Goal: Task Accomplishment & Management: Manage account settings

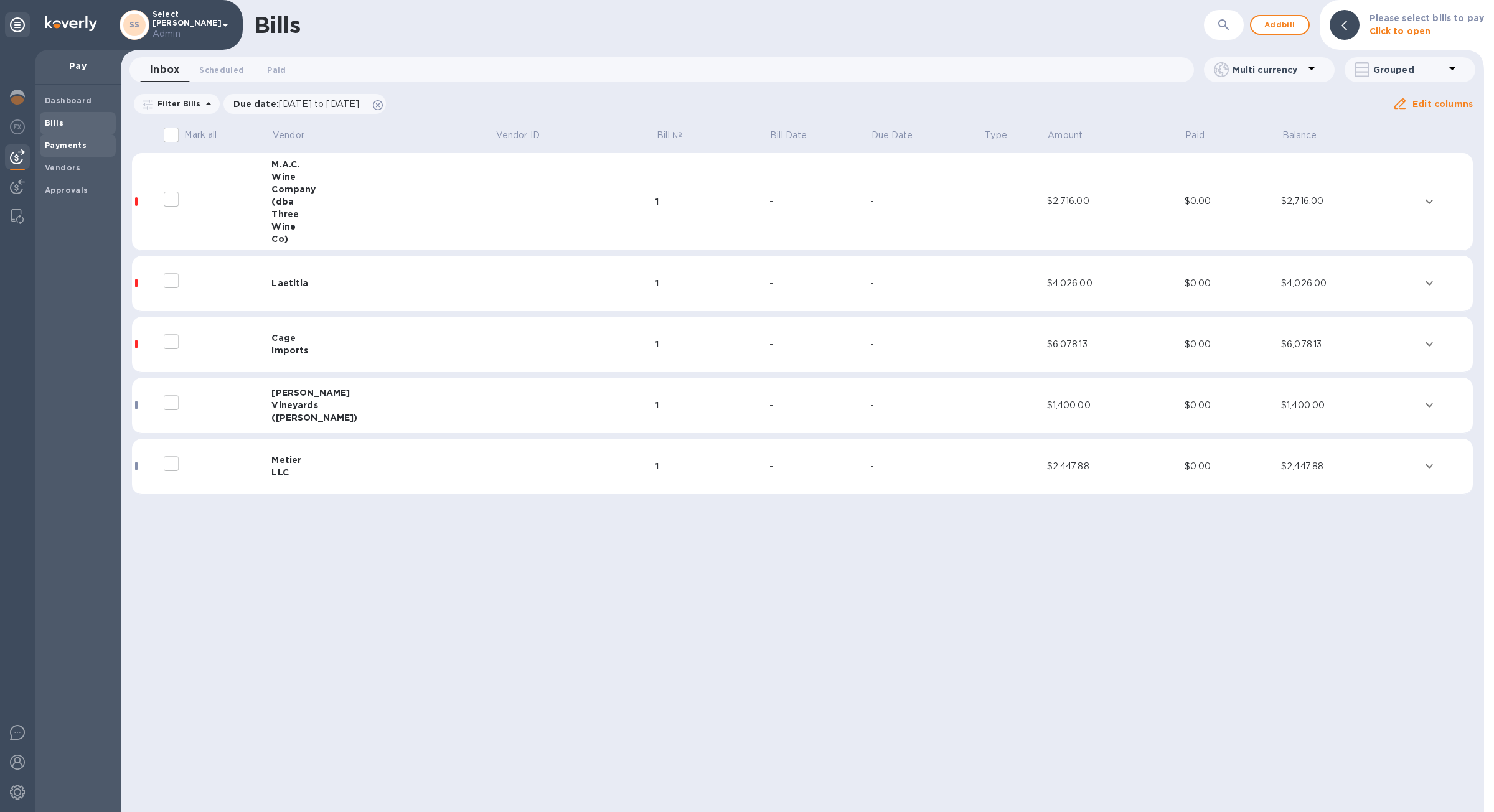
click at [87, 151] on span "Payments" at bounding box center [77, 145] width 66 height 12
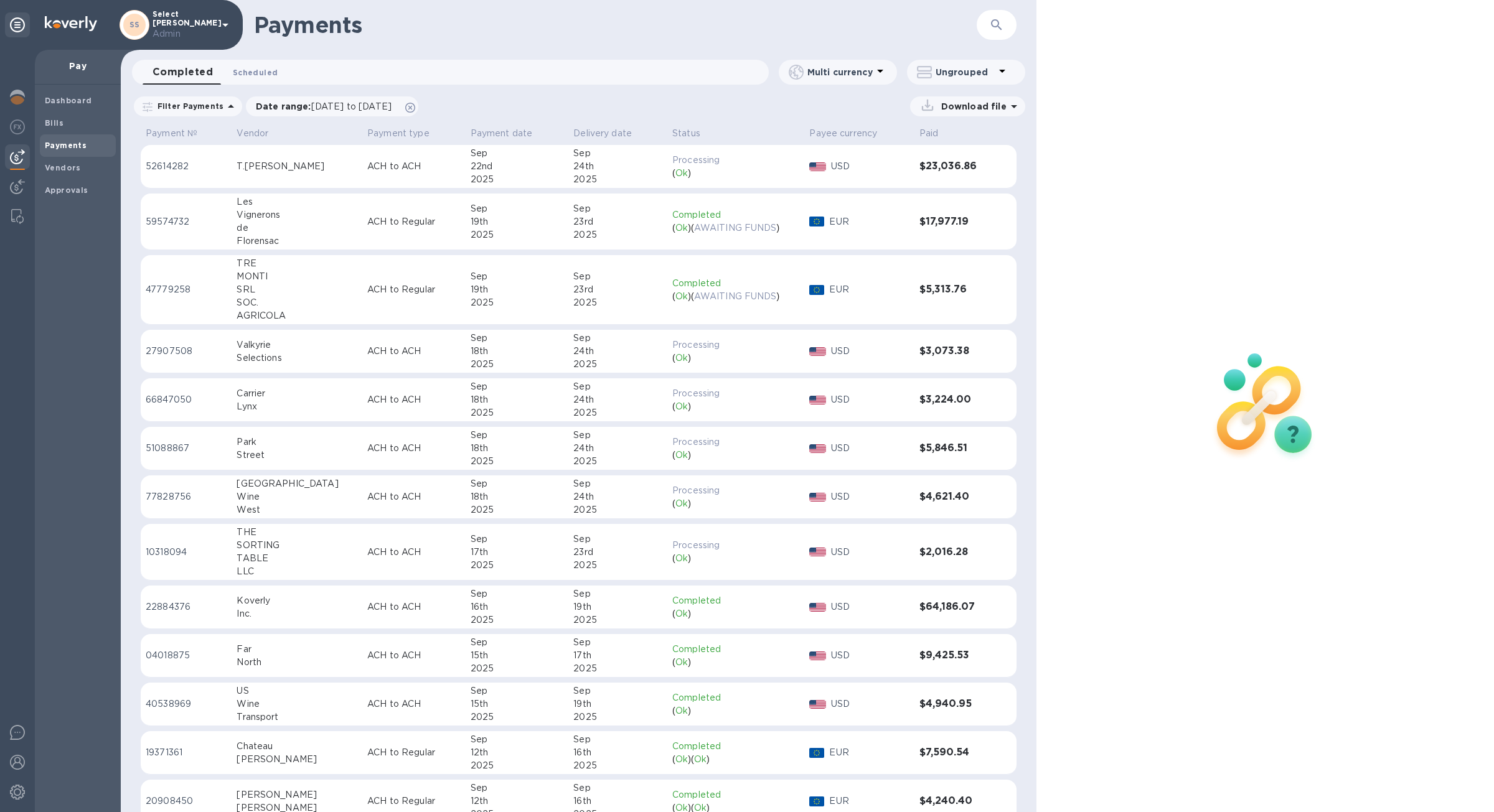
click at [276, 73] on button "Scheduled 0" at bounding box center [255, 72] width 64 height 25
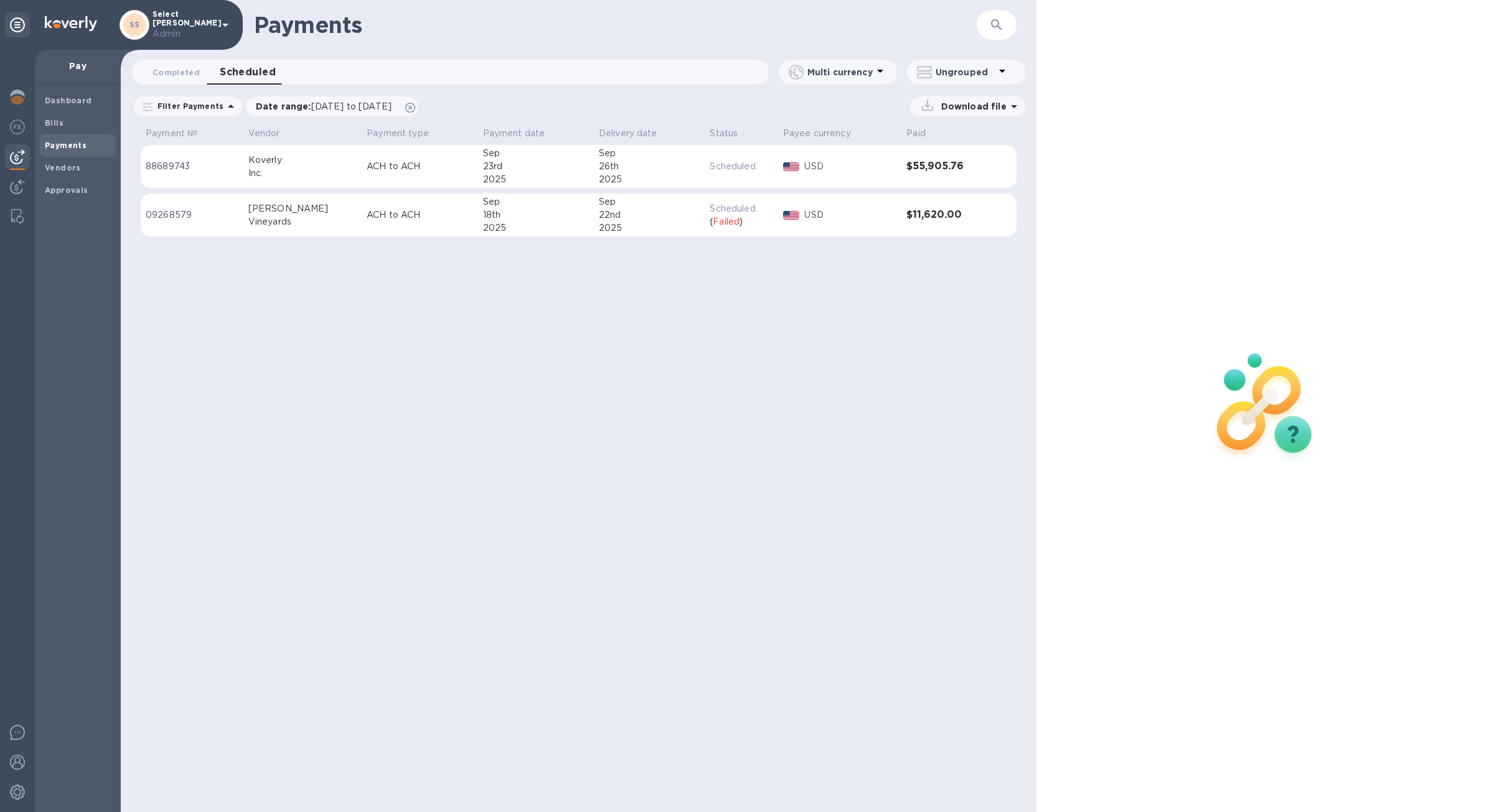
click at [805, 222] on div "USD" at bounding box center [850, 215] width 97 height 18
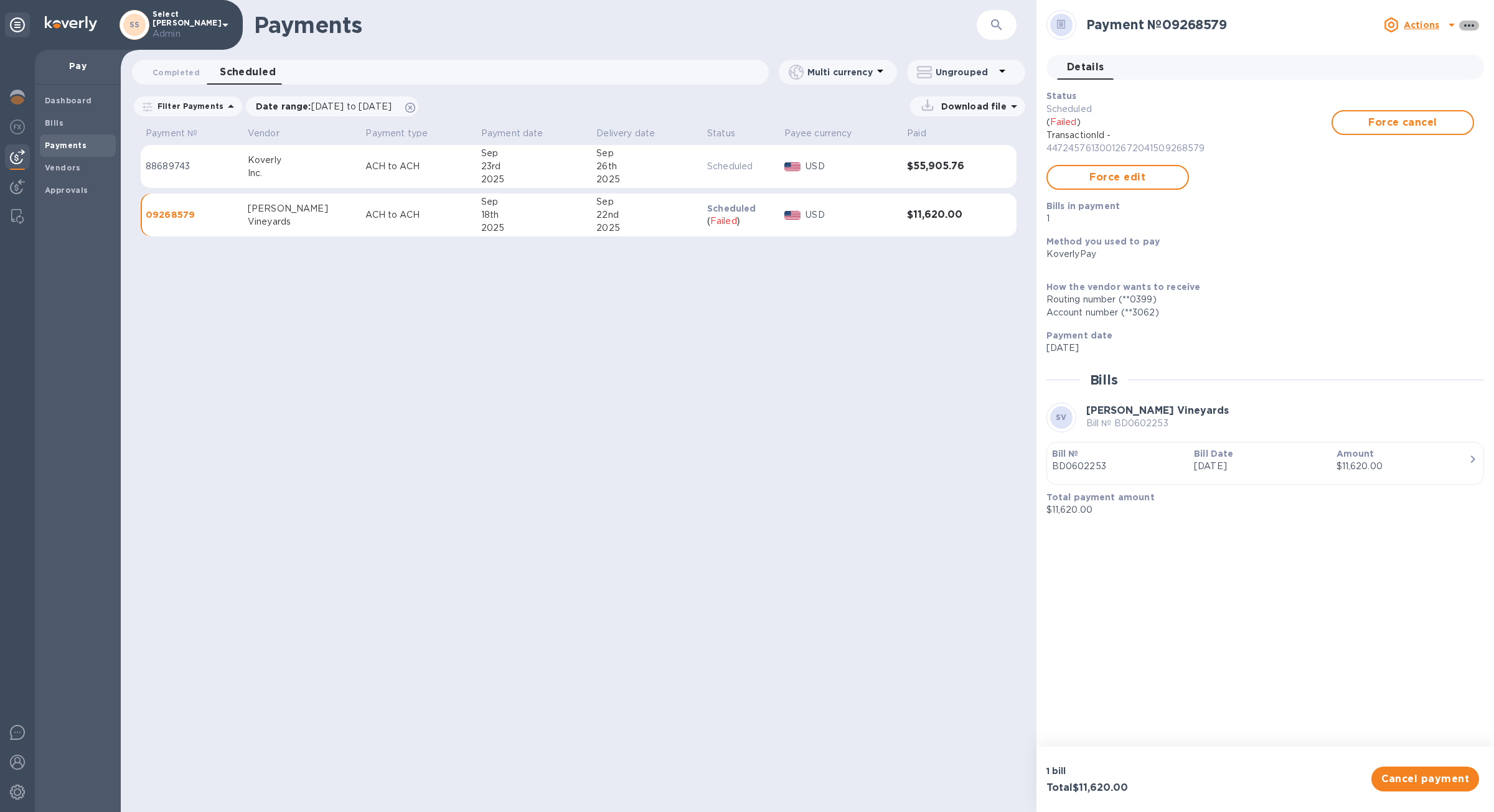
click at [1467, 29] on icon "button" at bounding box center [1468, 25] width 15 height 15
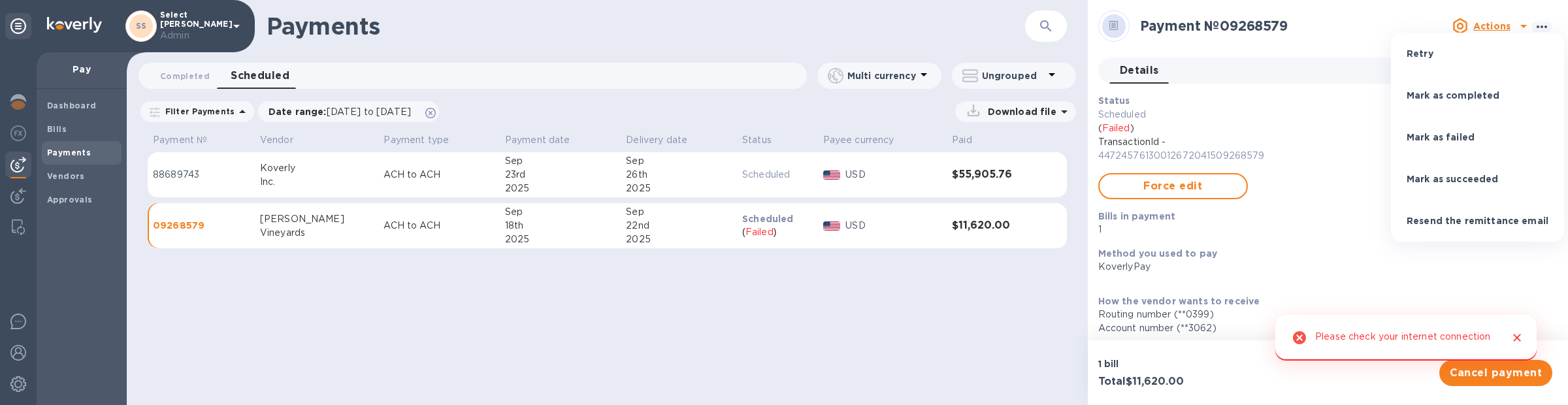
click at [1492, 189] on li "Mark as succeeded" at bounding box center [1478, 179] width 173 height 42
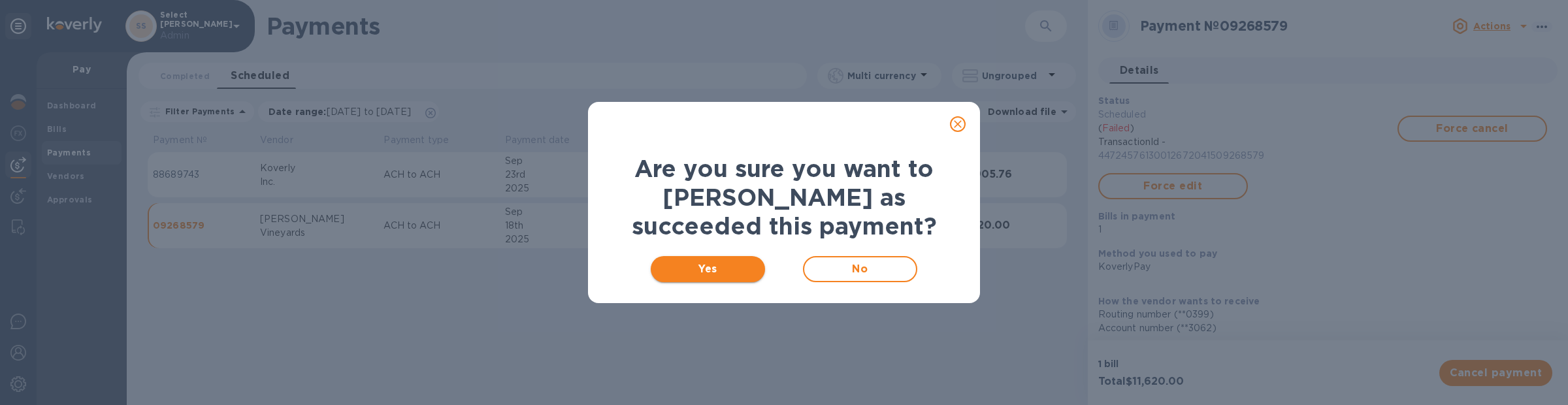
click at [716, 267] on span "Yes" at bounding box center [708, 269] width 93 height 15
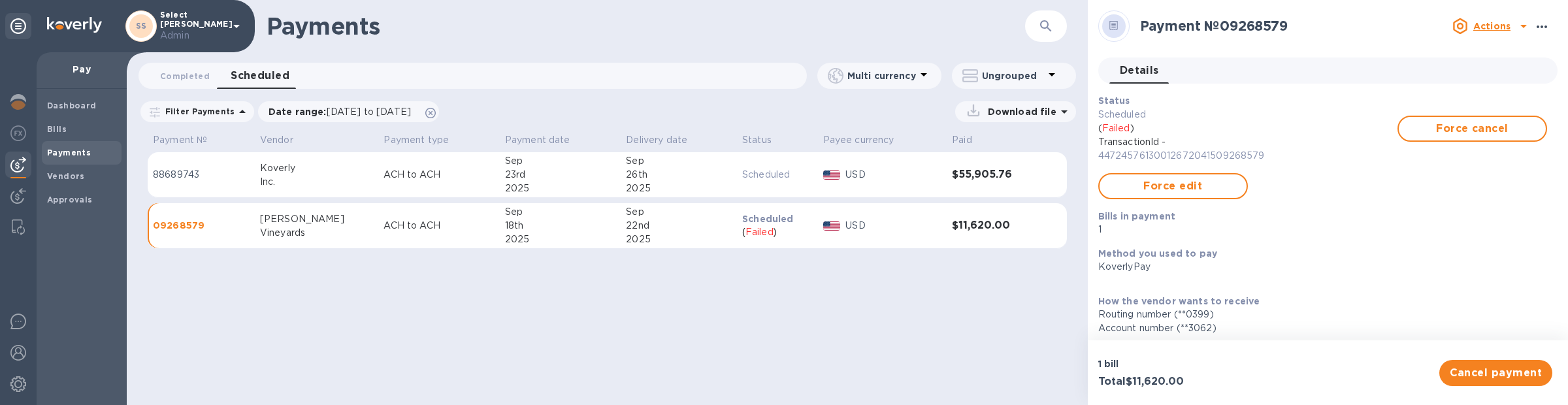
click at [1545, 27] on button "button" at bounding box center [1541, 27] width 21 height 11
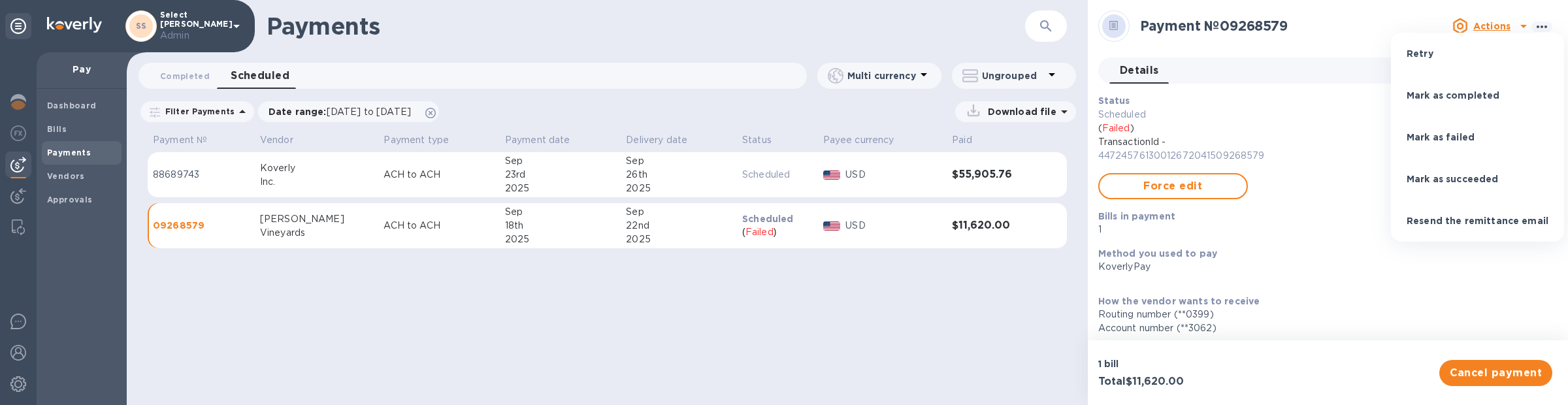
click at [1500, 97] on li "Mark as completed" at bounding box center [1478, 95] width 173 height 42
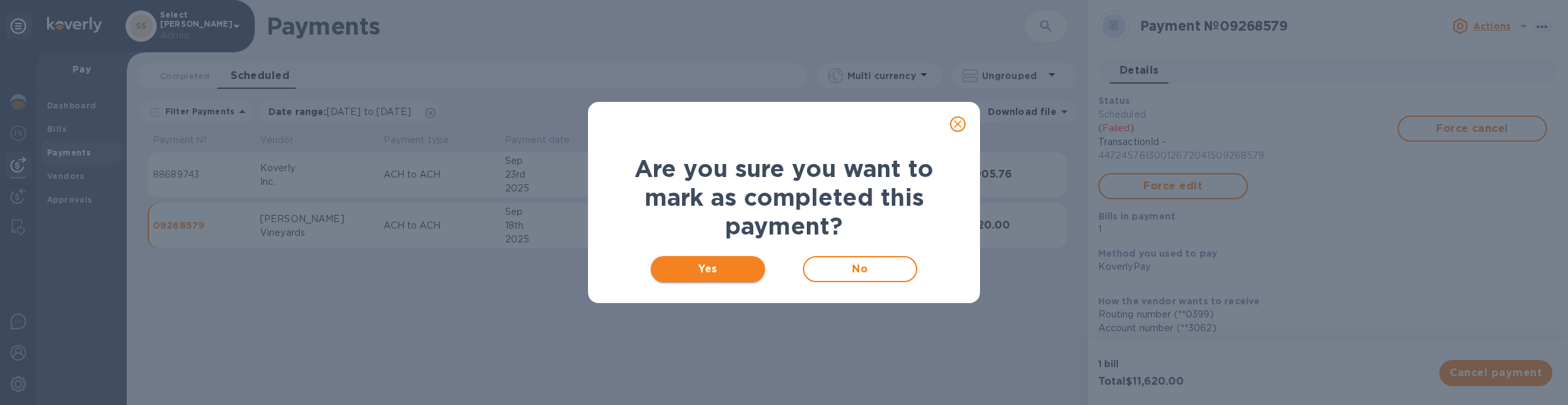
click at [726, 270] on span "Yes" at bounding box center [708, 269] width 93 height 15
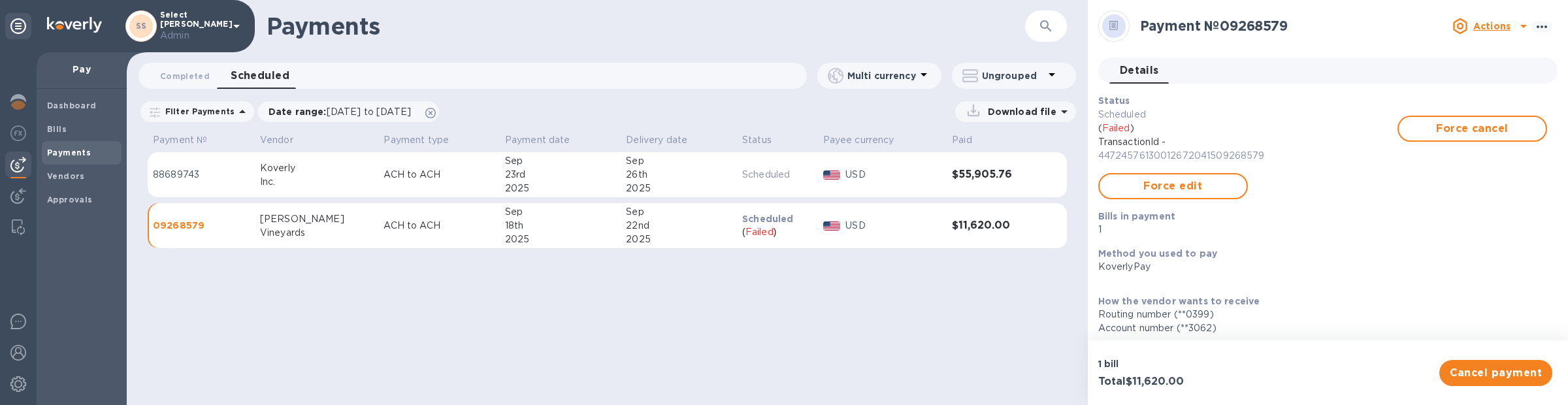
click at [737, 184] on td "Scheduled" at bounding box center [777, 175] width 81 height 46
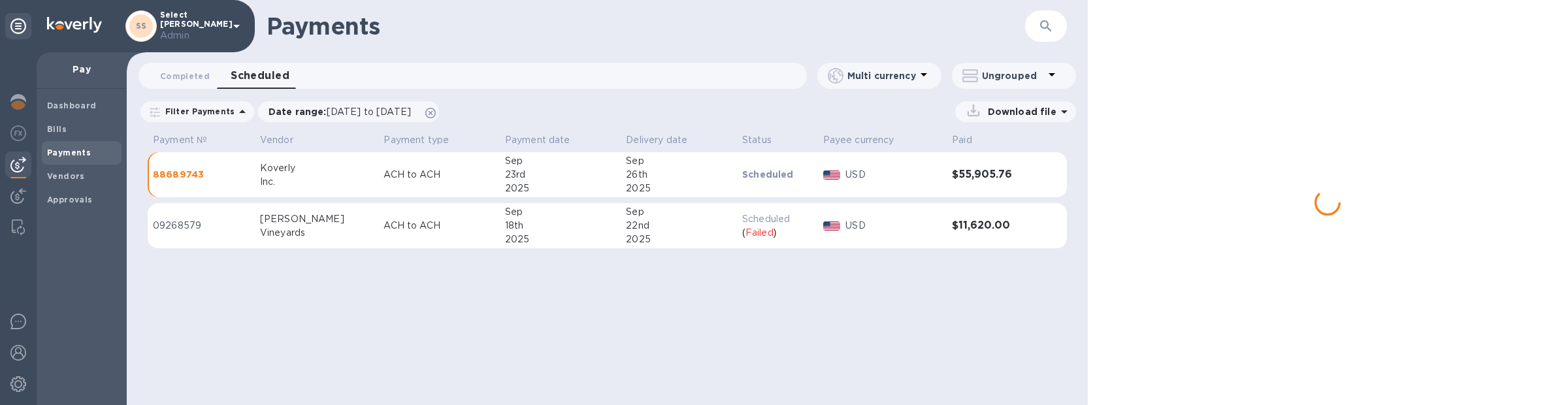
click at [742, 218] on p "Scheduled" at bounding box center [777, 219] width 70 height 13
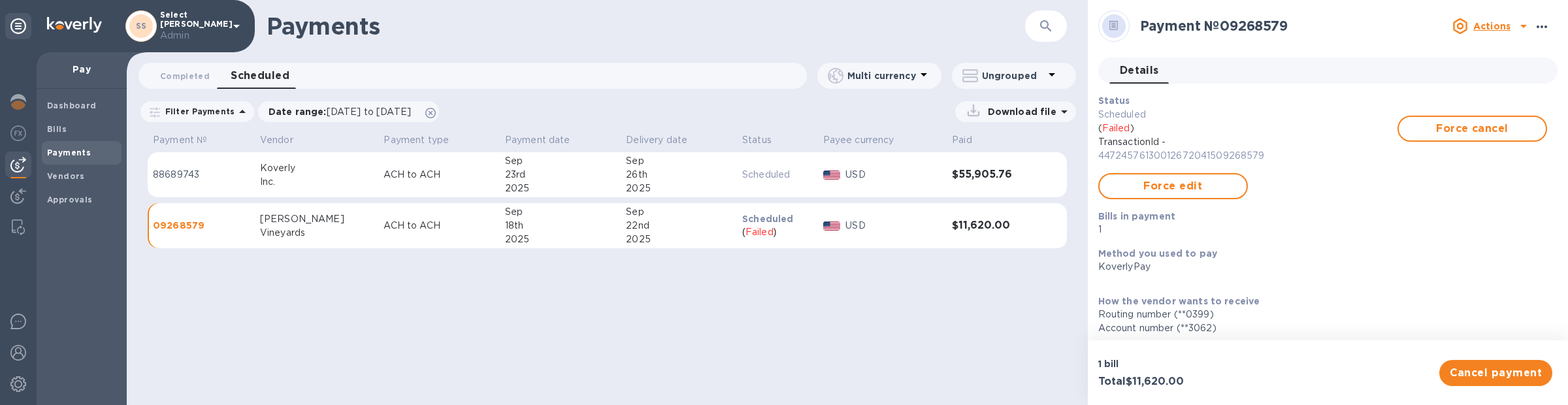
click at [1534, 27] on icon "button" at bounding box center [1541, 26] width 15 height 15
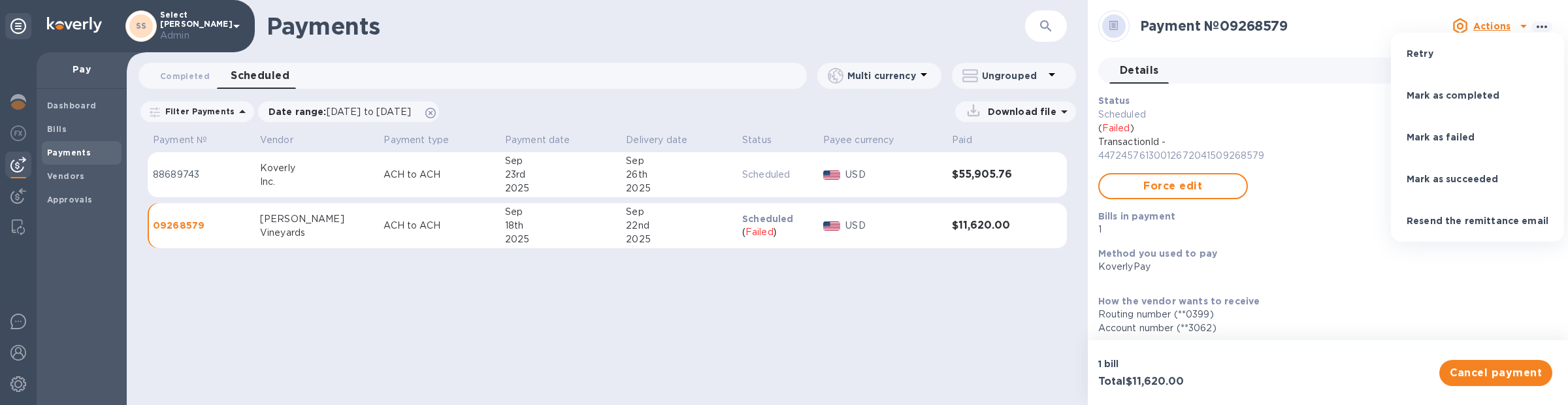
click at [1520, 84] on li "Mark as completed" at bounding box center [1478, 95] width 173 height 42
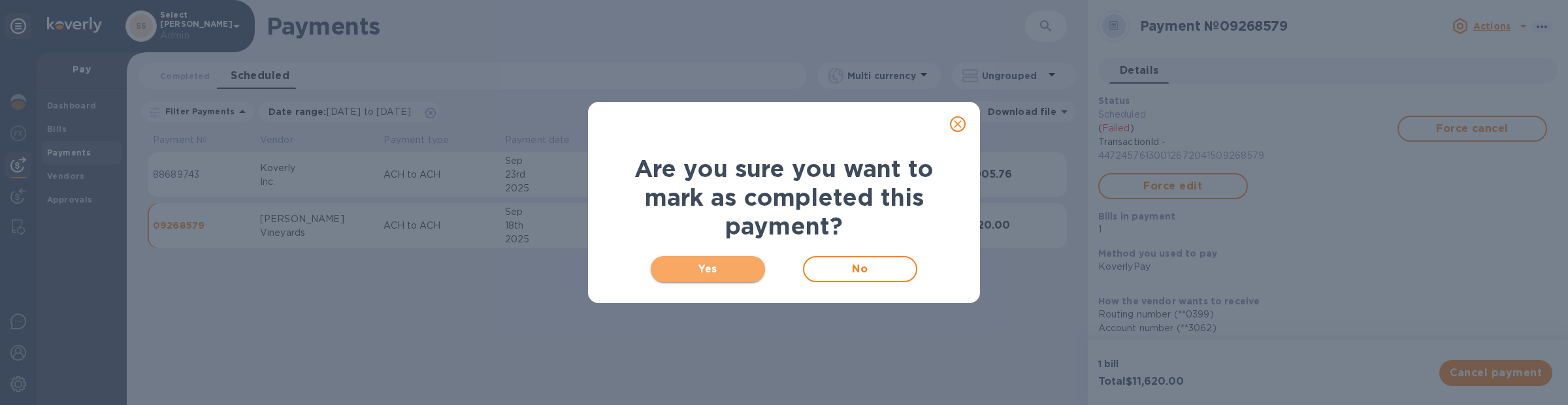
click at [722, 272] on span "Yes" at bounding box center [708, 269] width 93 height 15
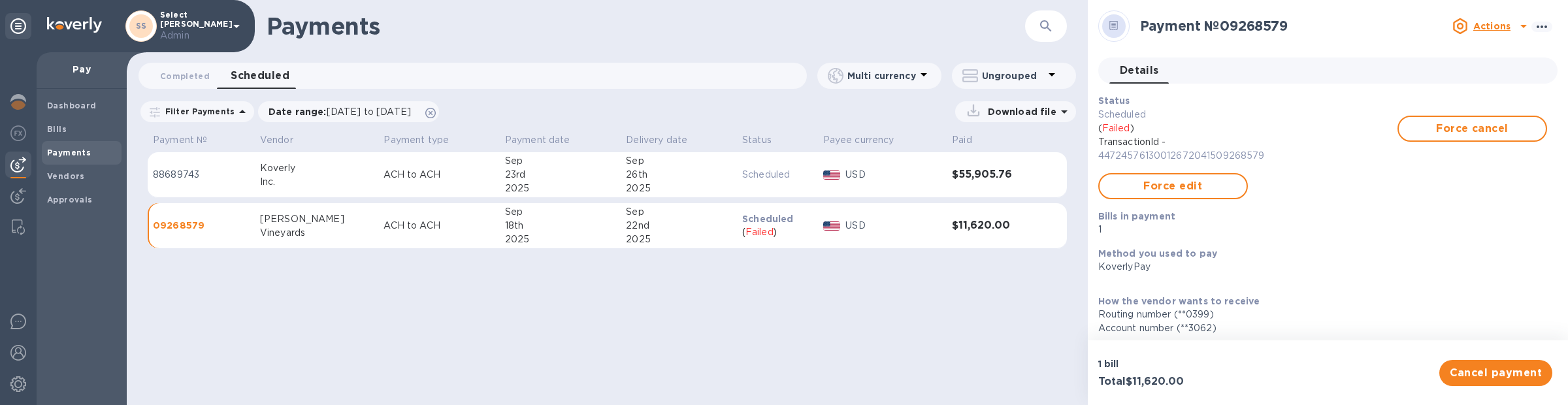
click at [722, 272] on div "Payments ​ Completed 0 Scheduled 0 Multi currency Ungrouped Filter Payments Dat…" at bounding box center [607, 202] width 961 height 405
click at [626, 230] on div "22nd" at bounding box center [679, 226] width 106 height 13
click at [1516, 25] on icon at bounding box center [1523, 25] width 15 height 15
click at [1510, 25] on div at bounding box center [784, 202] width 1568 height 405
click at [1541, 21] on icon "button" at bounding box center [1541, 26] width 15 height 15
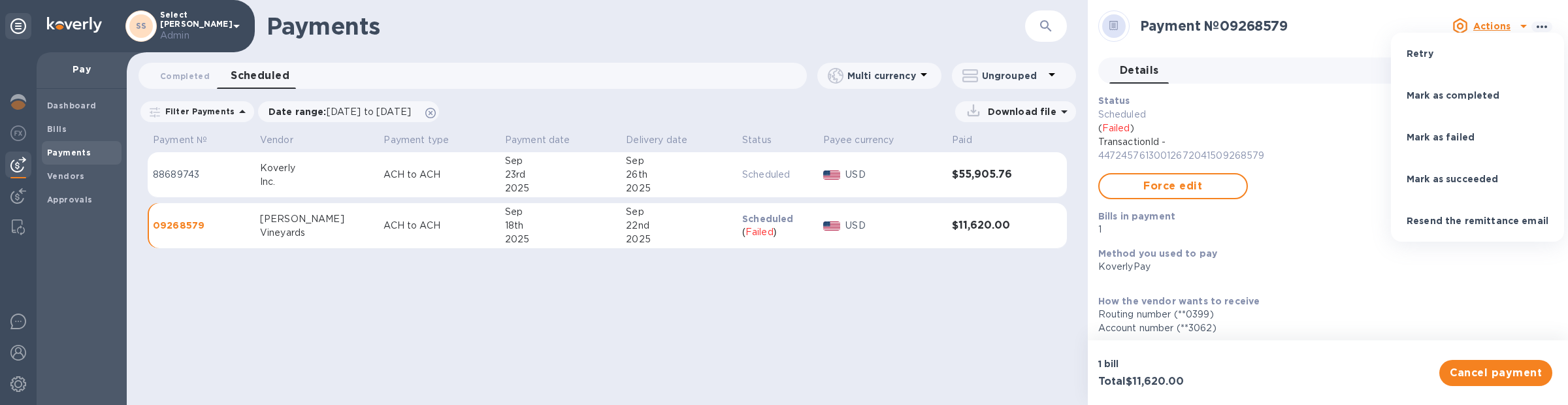
click at [549, 221] on div at bounding box center [784, 202] width 1568 height 405
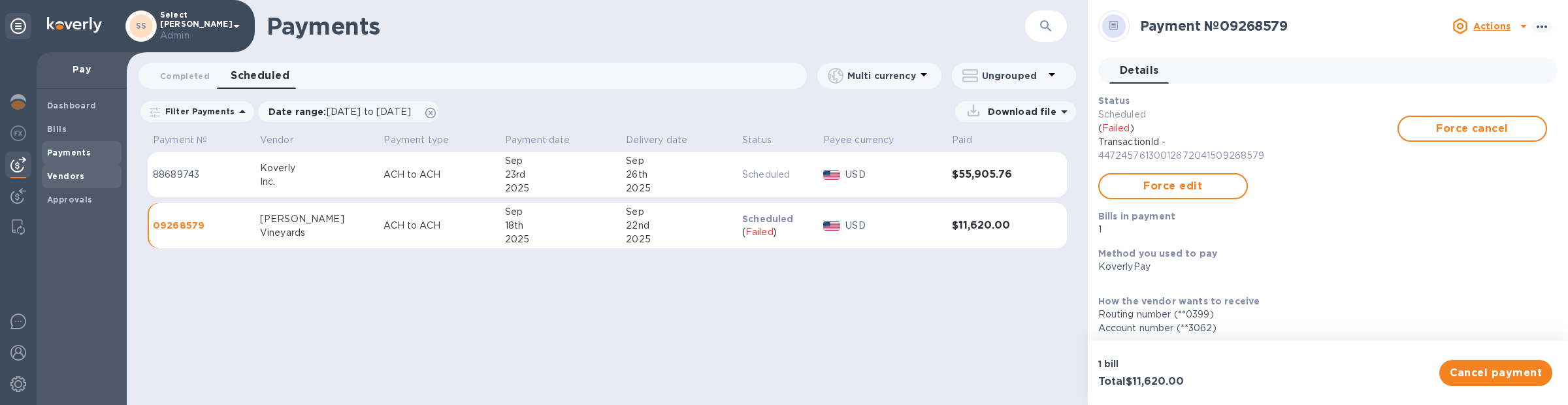
click at [95, 170] on span "Vendors" at bounding box center [81, 176] width 69 height 13
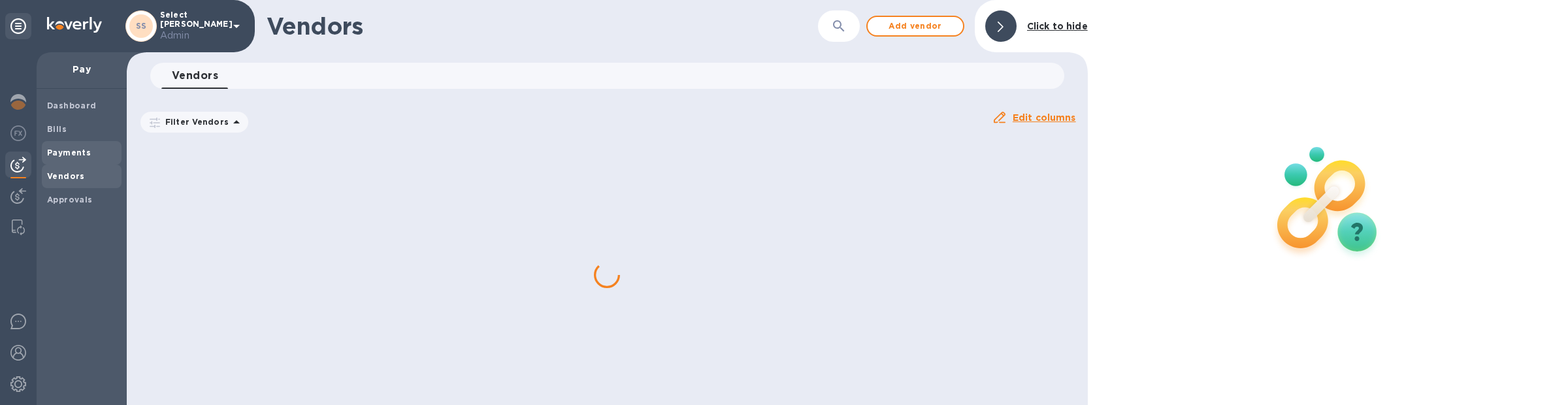
click at [91, 156] on span "Payments" at bounding box center [81, 152] width 69 height 13
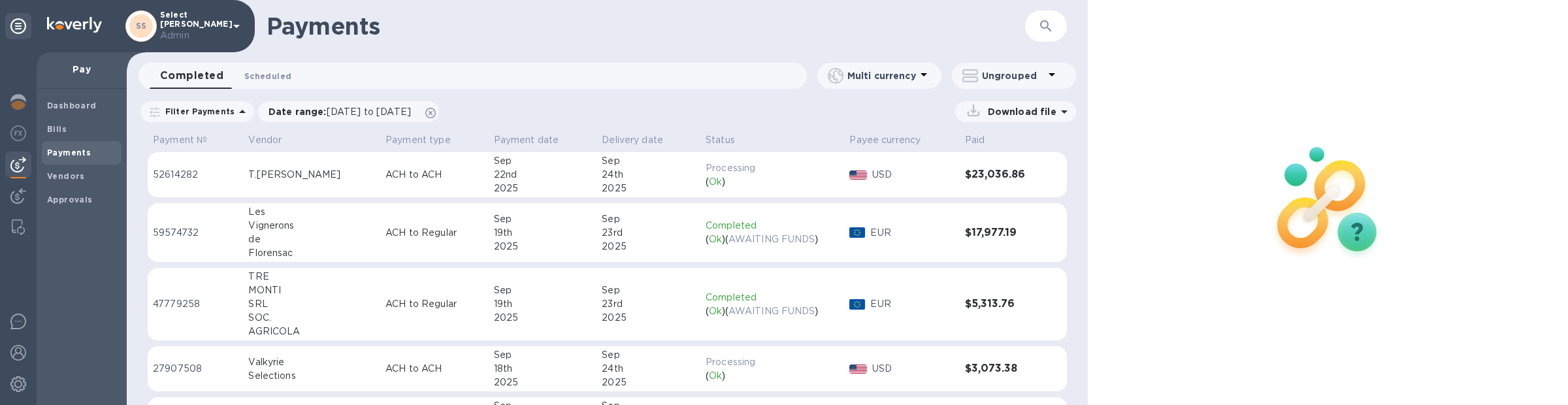
click at [285, 76] on span "Scheduled 0" at bounding box center [268, 76] width 47 height 13
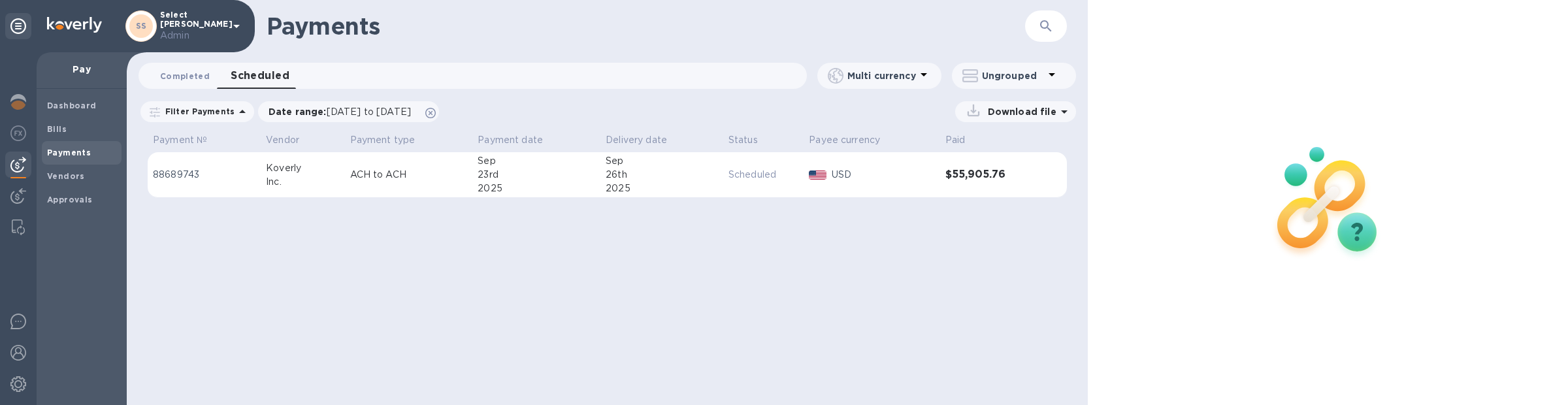
click at [178, 74] on span "Completed 0" at bounding box center [185, 76] width 50 height 13
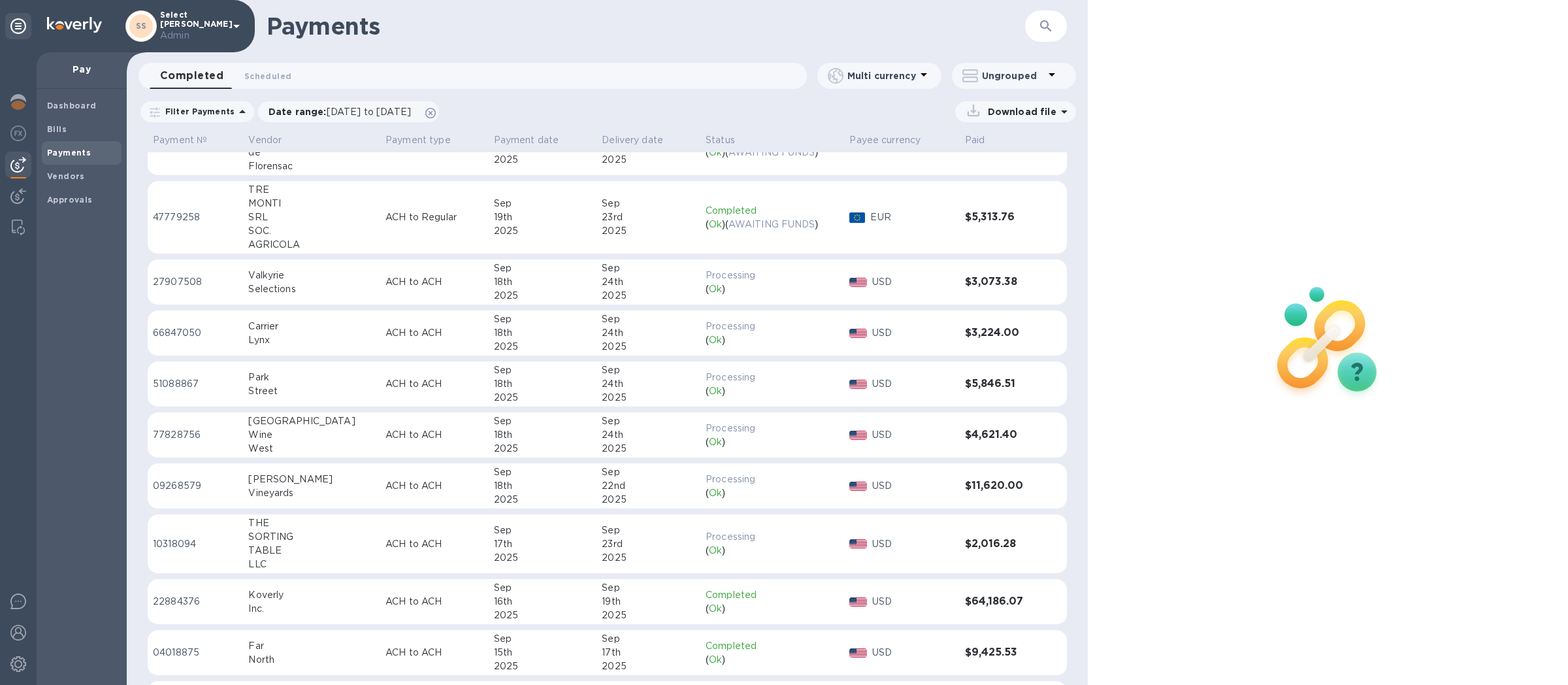
scroll to position [92, 0]
click at [844, 469] on td "USD" at bounding box center [902, 481] width 115 height 46
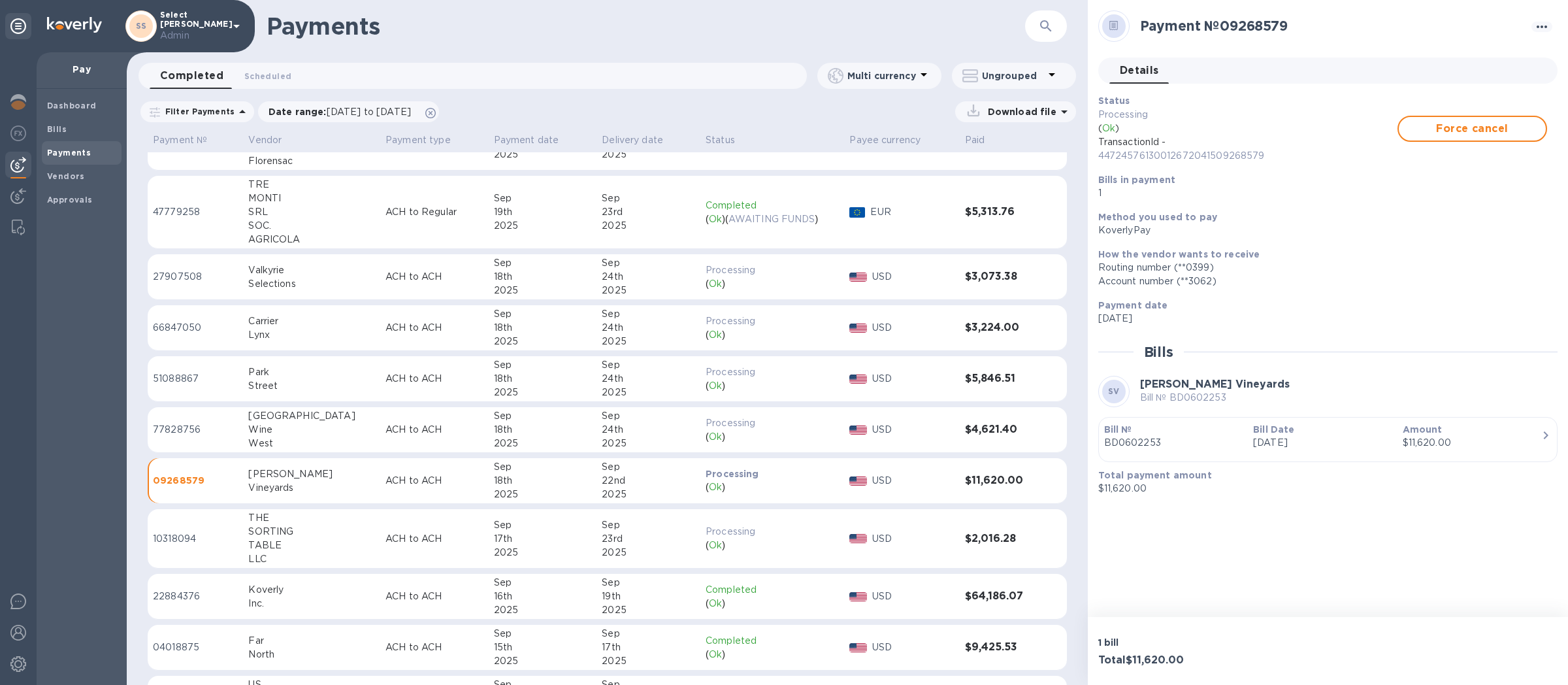
click at [206, 17] on p "Select [PERSON_NAME] Admin" at bounding box center [192, 27] width 65 height 32
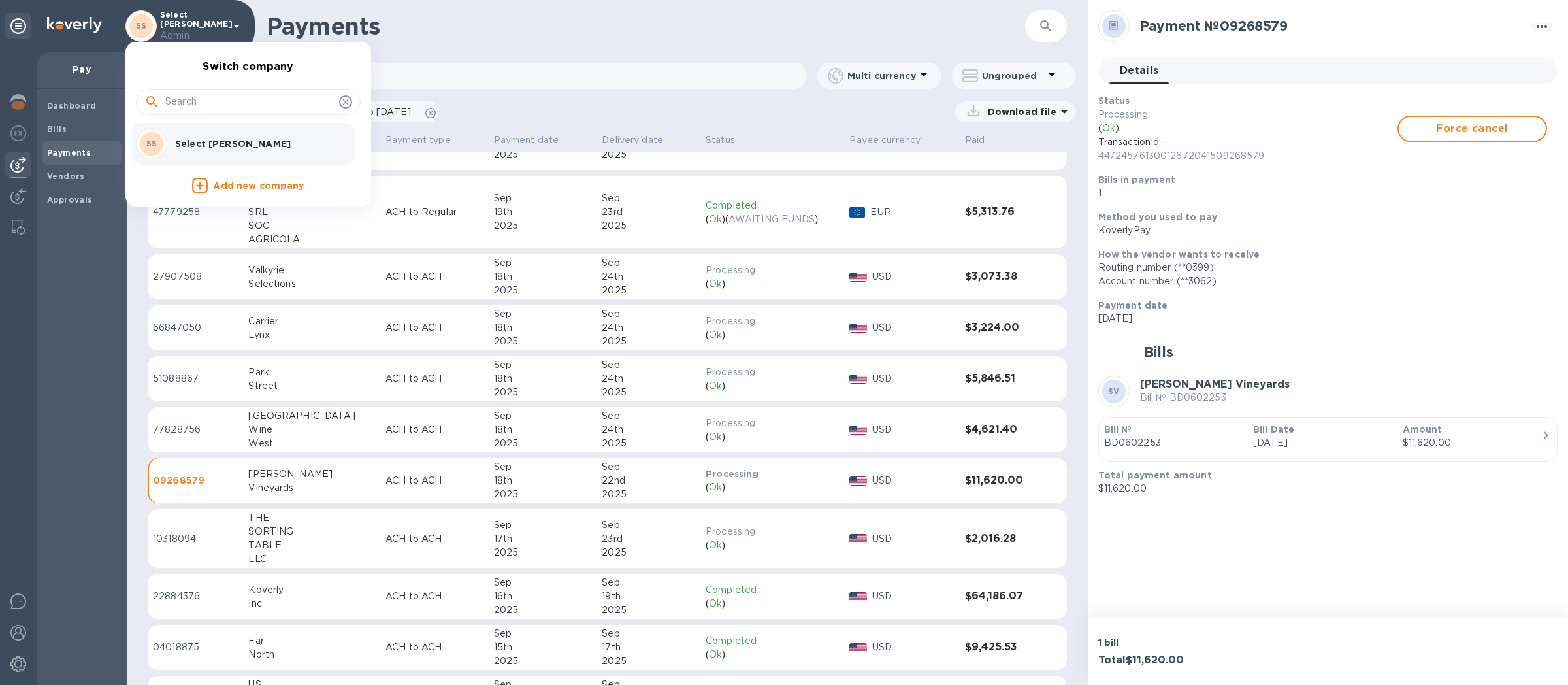
click at [22, 131] on div at bounding box center [784, 342] width 1568 height 685
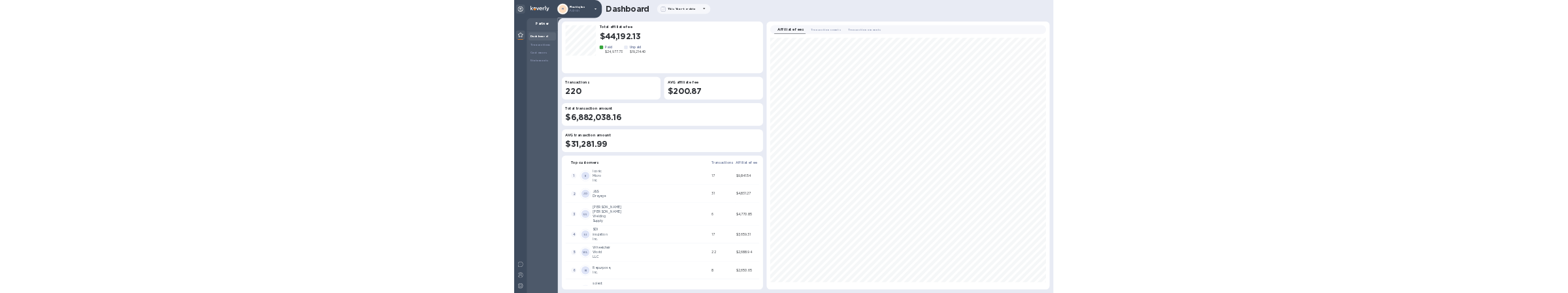
scroll to position [720, 812]
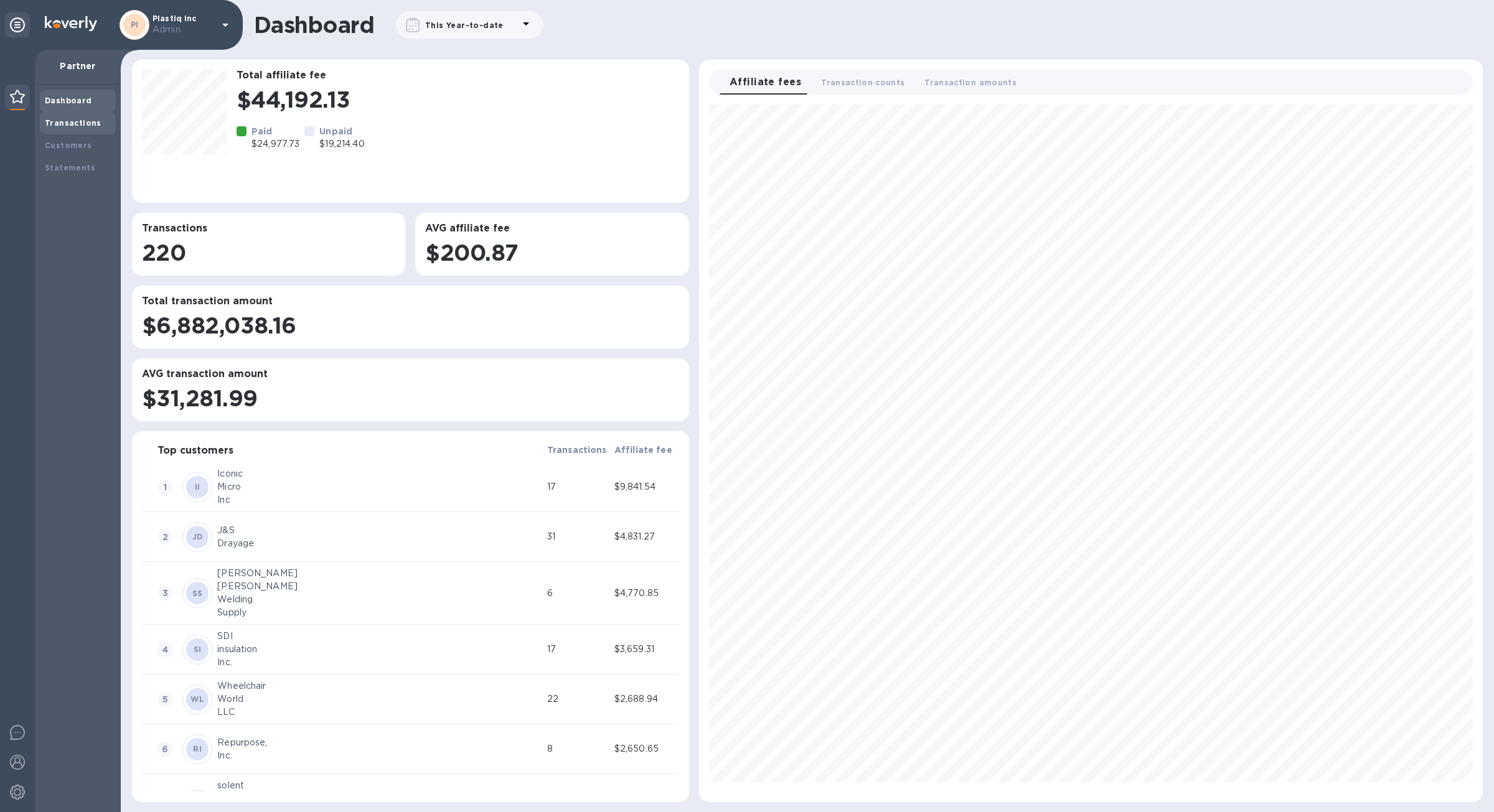
click at [96, 130] on div "Transactions" at bounding box center [77, 123] width 76 height 22
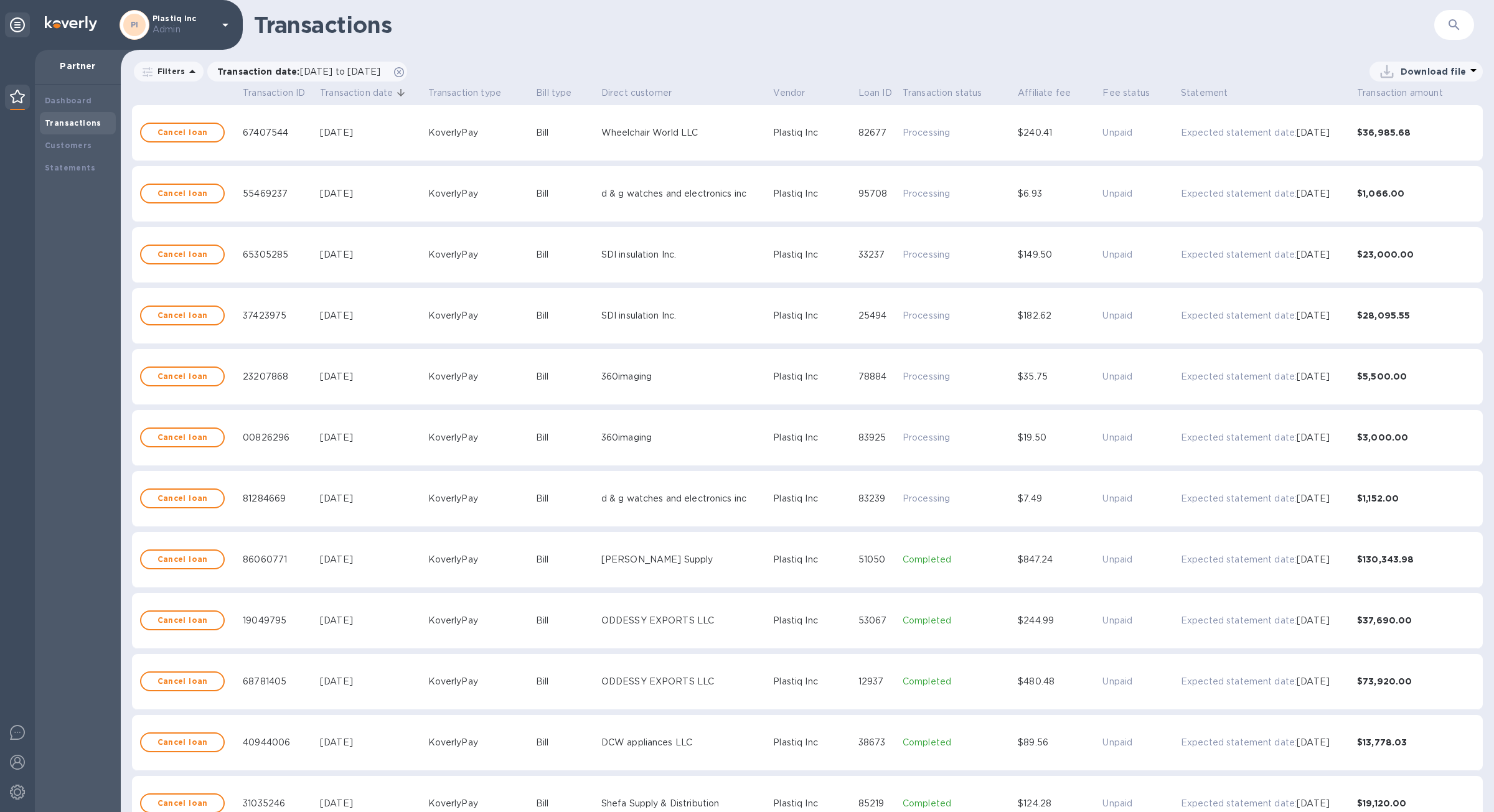
click at [1467, 36] on div "​" at bounding box center [1454, 26] width 40 height 31
click at [1465, 31] on button "button" at bounding box center [1454, 25] width 30 height 30
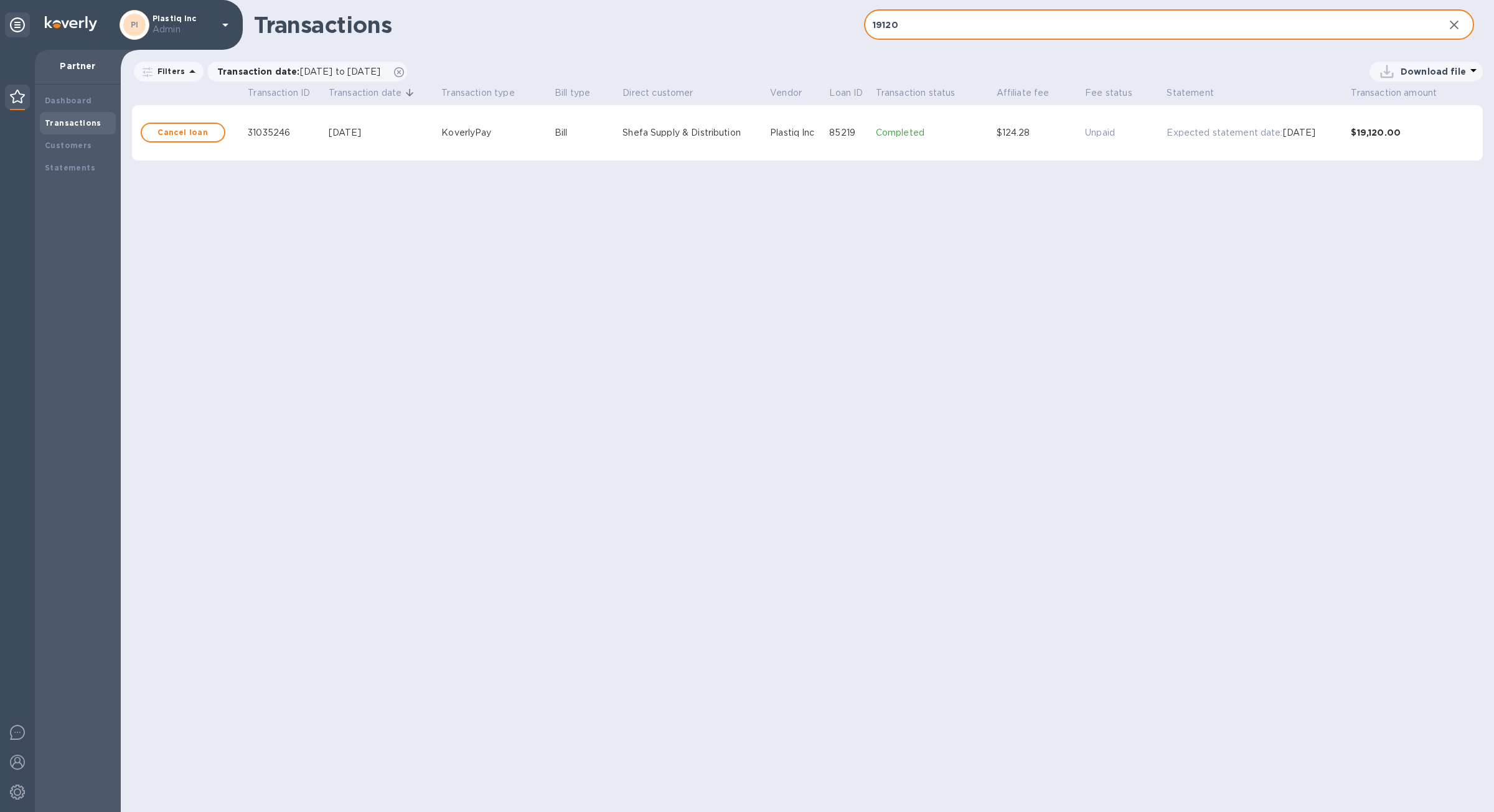
type input "19120"
click at [981, 132] on p "Completed" at bounding box center [933, 133] width 116 height 13
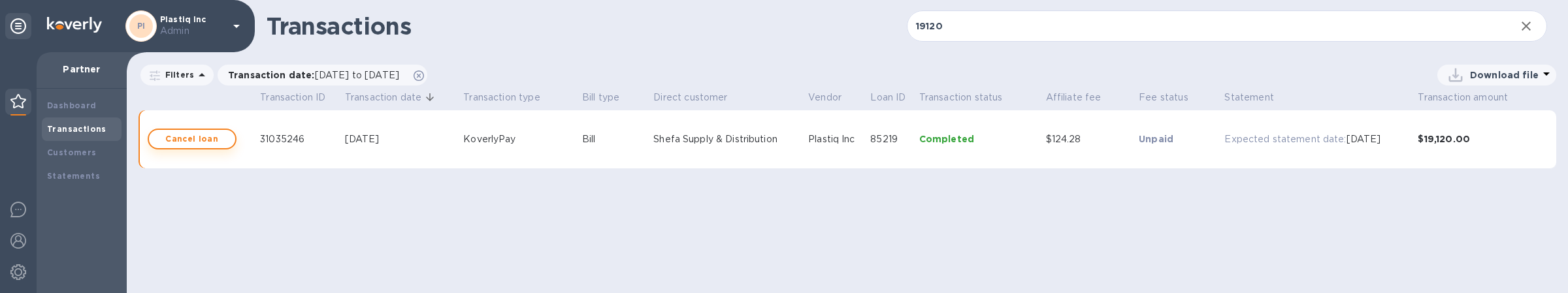
click at [222, 141] on span "Cancel loan" at bounding box center [192, 138] width 65 height 15
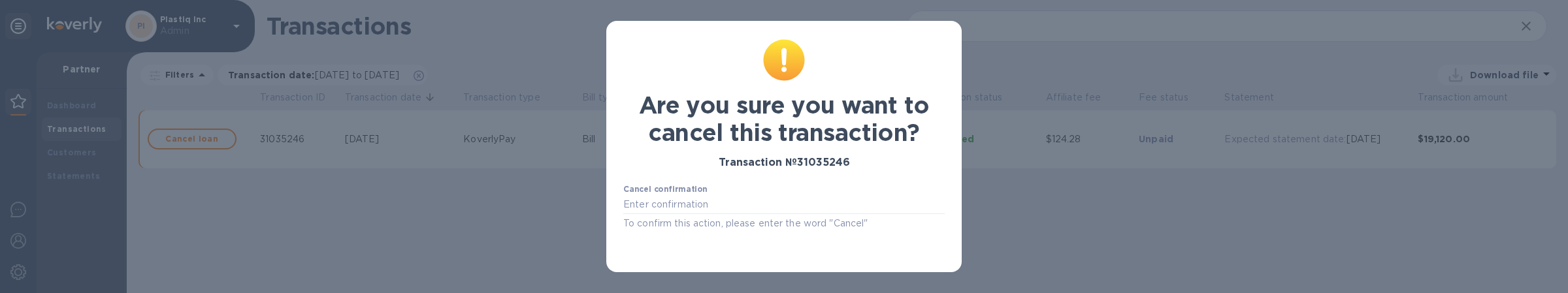
scroll to position [87, 0]
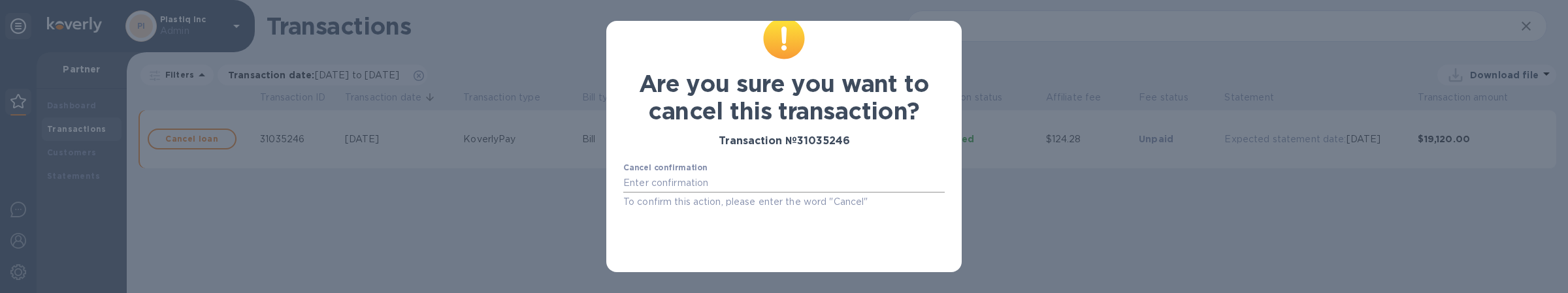
click at [746, 183] on input "text" at bounding box center [784, 183] width 322 height 19
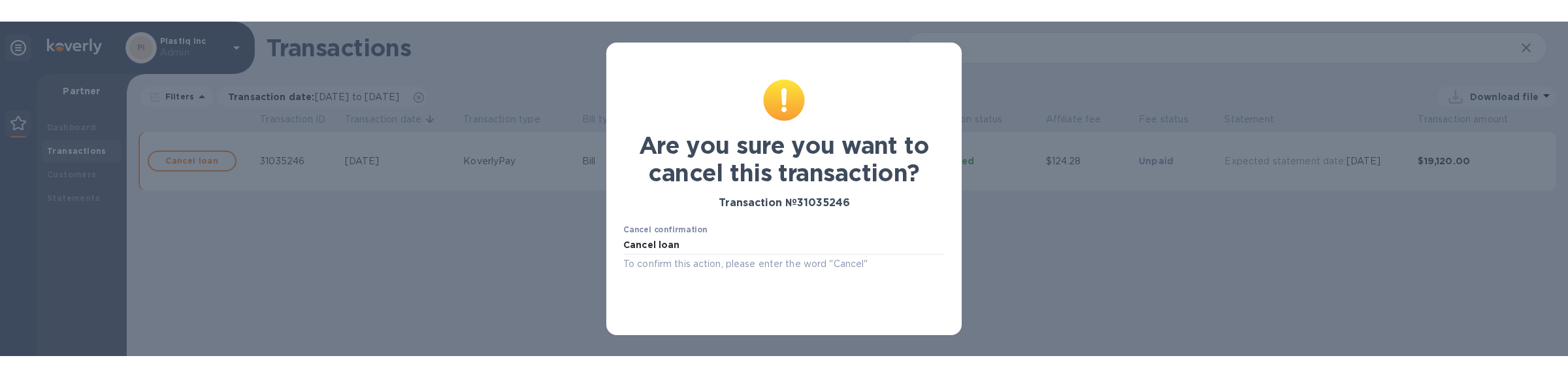
scroll to position [0, 0]
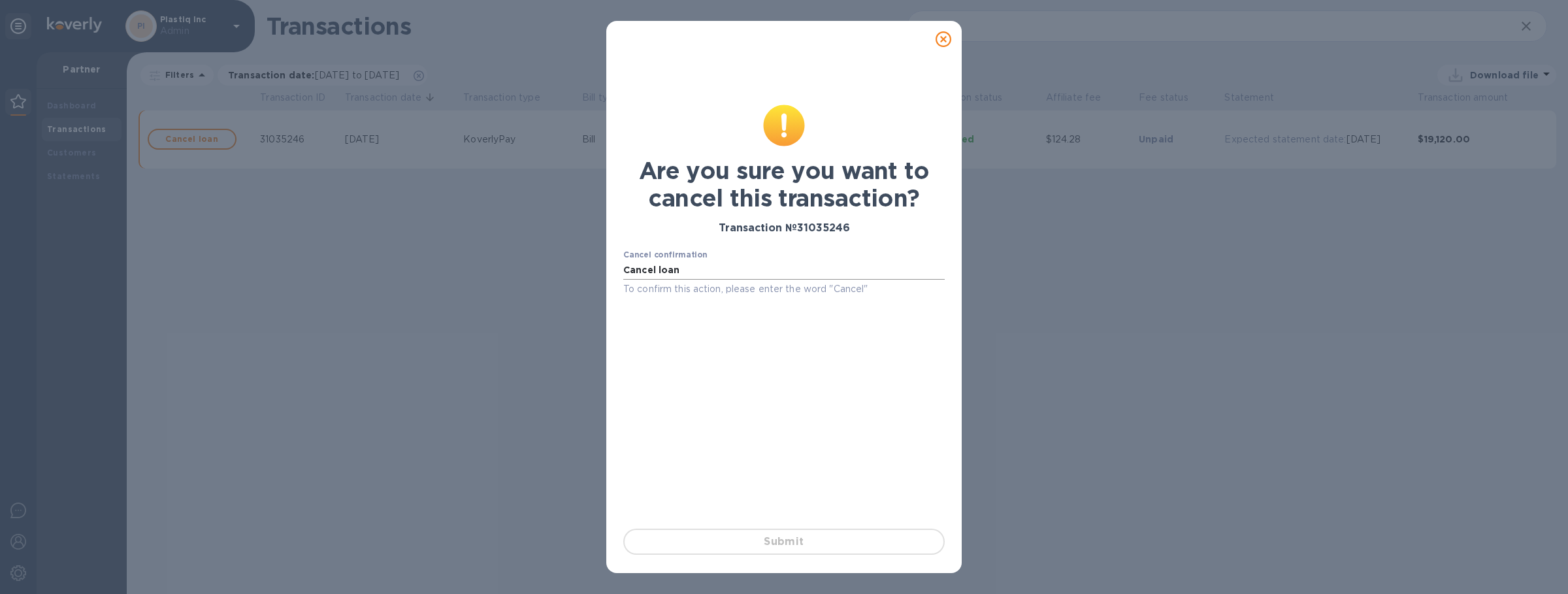
click at [712, 267] on input "Cancel loan" at bounding box center [784, 270] width 322 height 19
click at [745, 544] on div "Submit" at bounding box center [783, 542] width 332 height 37
click at [693, 269] on input "Cancel loan" at bounding box center [784, 270] width 322 height 19
type input "Cancel"
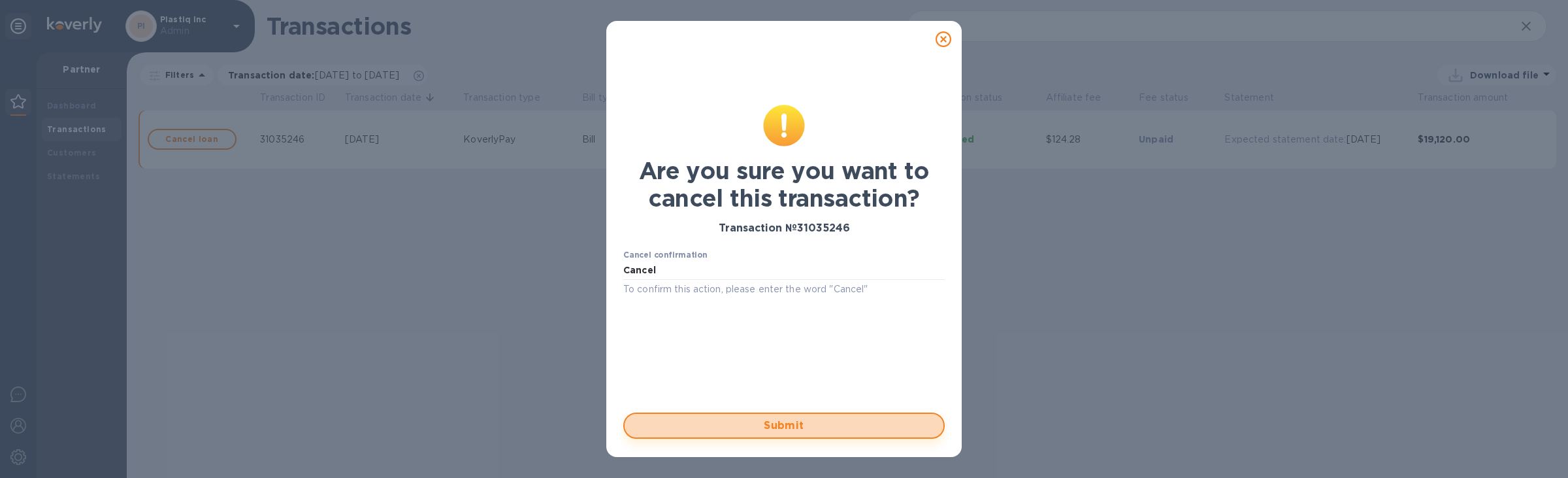
click at [809, 434] on button "Submit" at bounding box center [784, 425] width 322 height 26
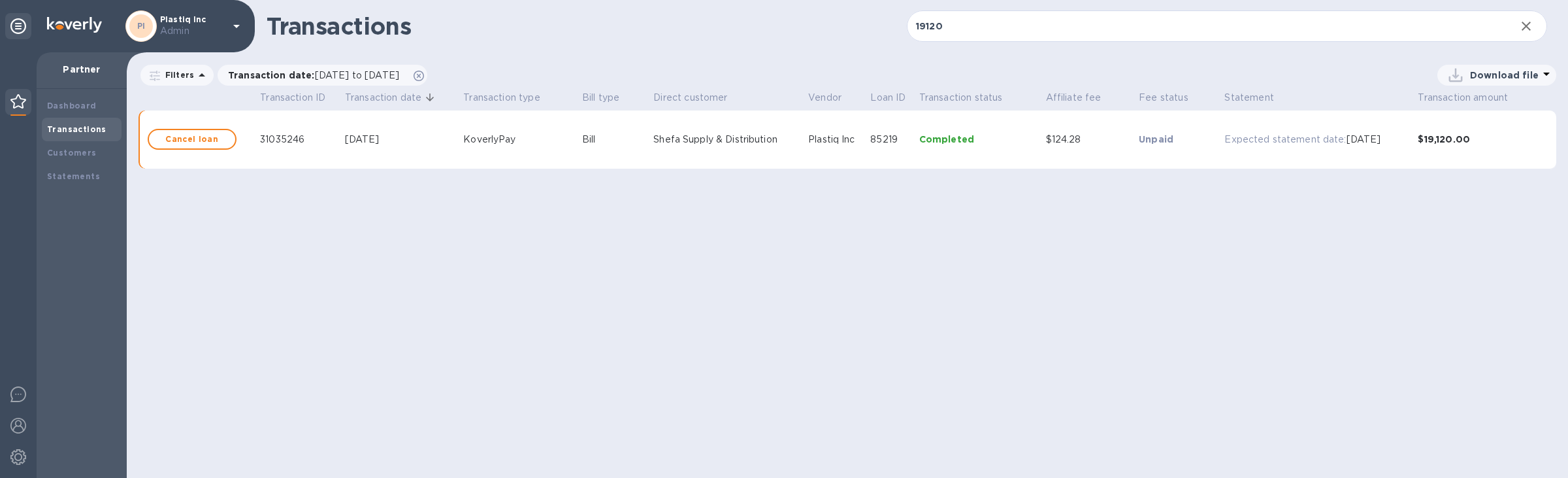
click at [880, 162] on td "85219" at bounding box center [892, 140] width 48 height 59
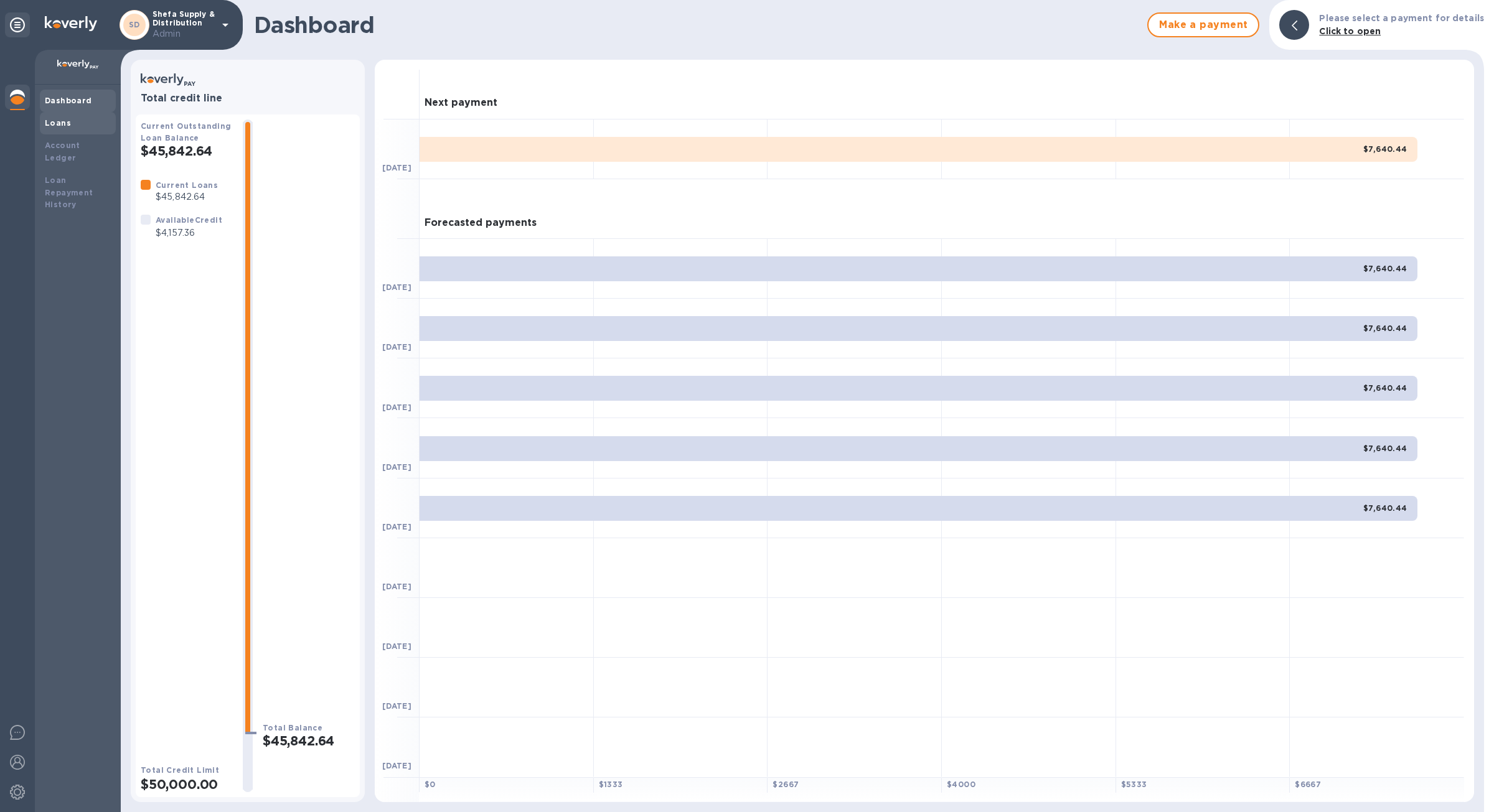
click at [78, 124] on div "Loans" at bounding box center [77, 123] width 66 height 12
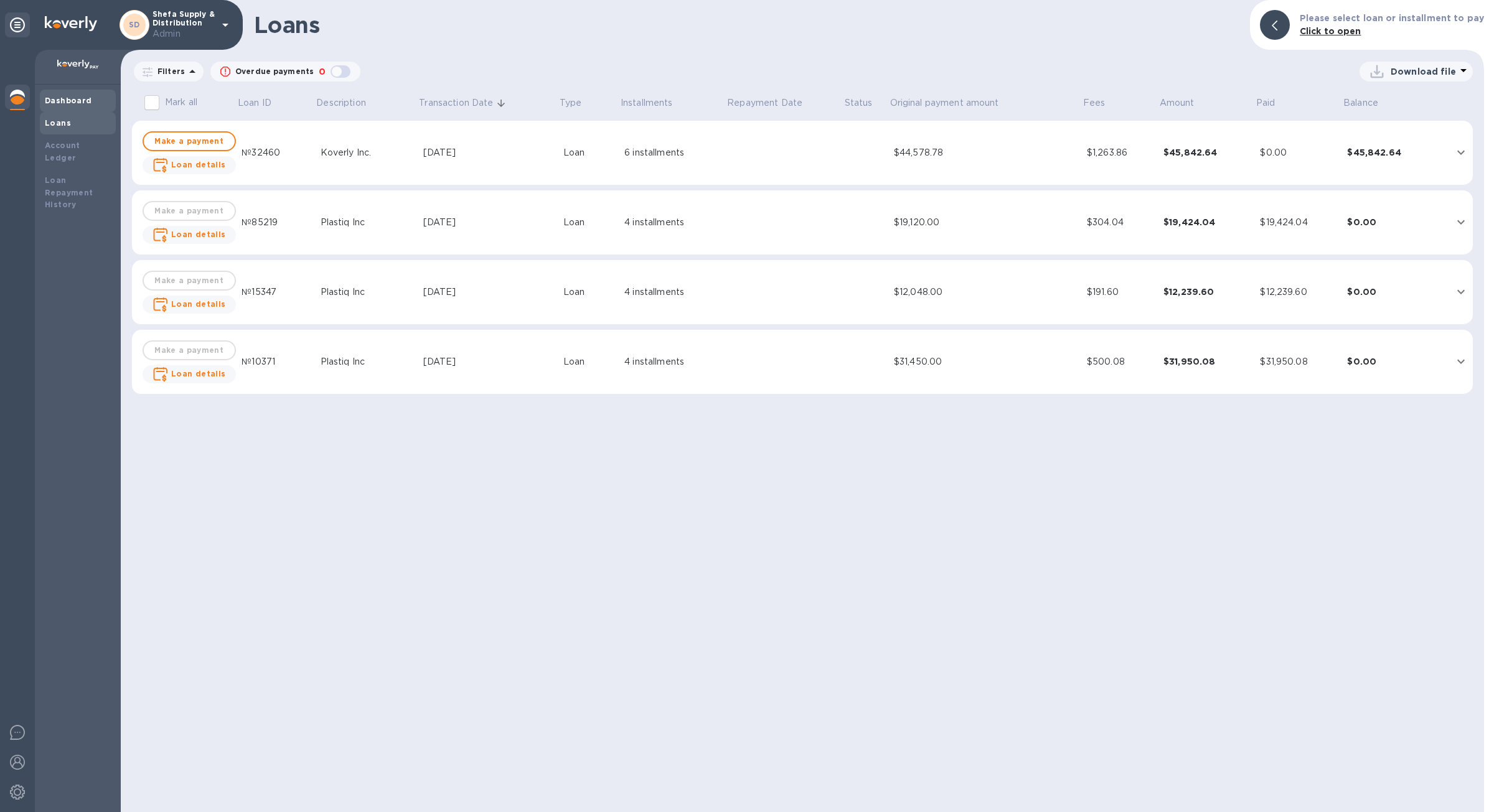
click at [71, 103] on b "Dashboard" at bounding box center [68, 100] width 47 height 10
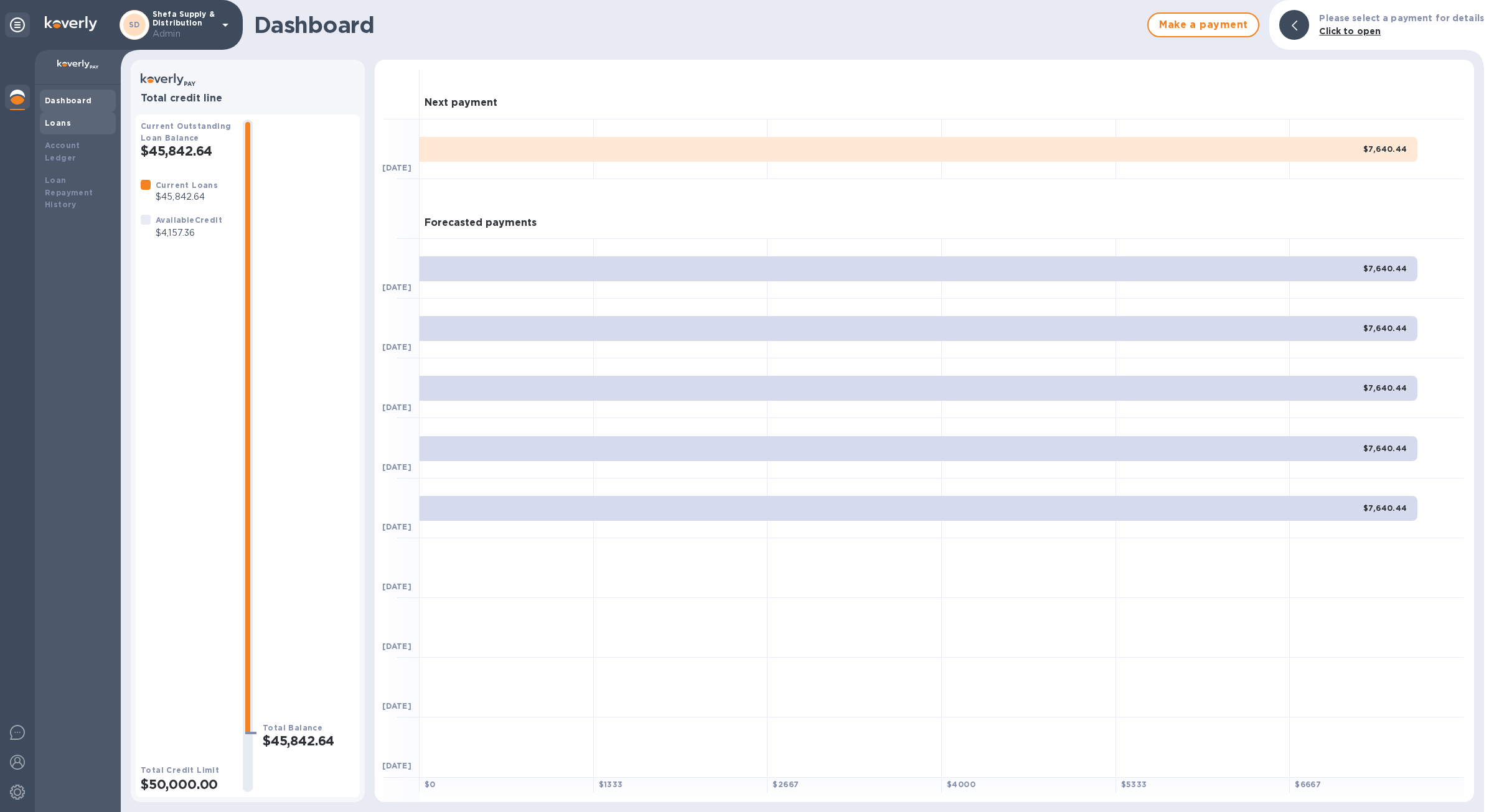
click at [73, 121] on div "Loans" at bounding box center [77, 123] width 66 height 12
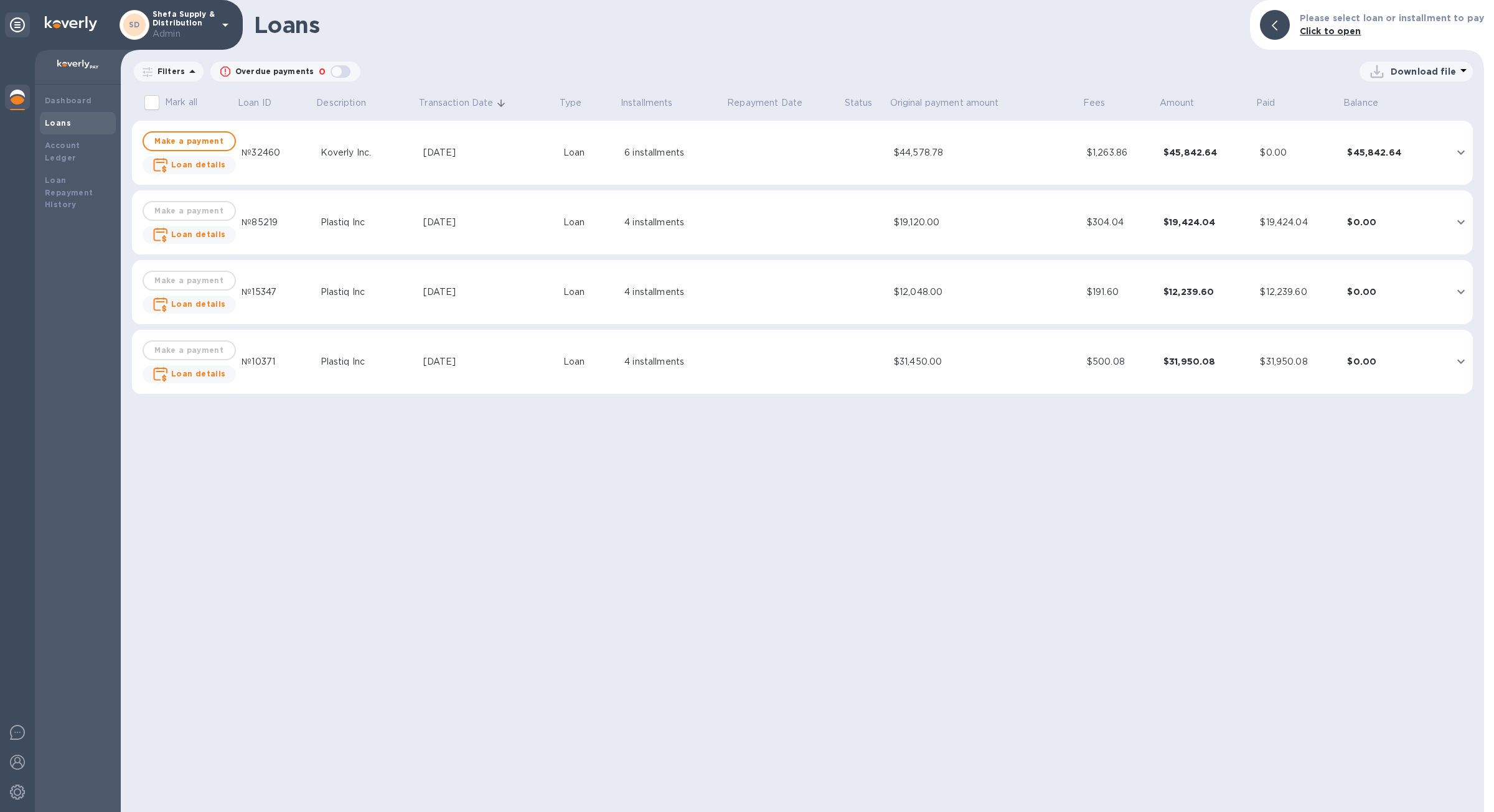
click at [1177, 164] on td "$45,842.64" at bounding box center [1206, 153] width 96 height 64
